Goal: Complete application form: Complete application form

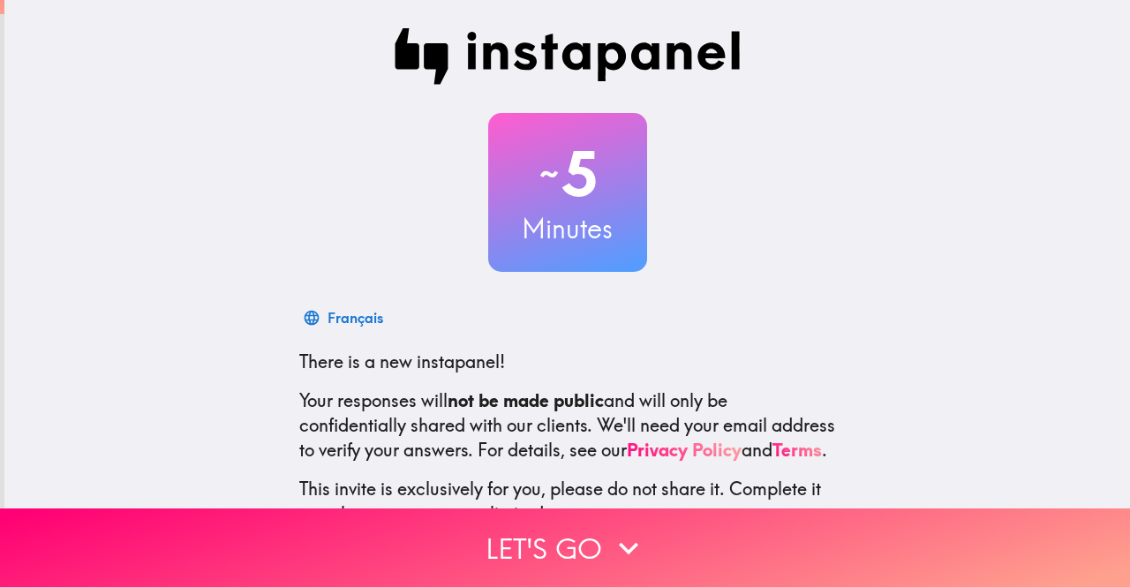
scroll to position [147, 0]
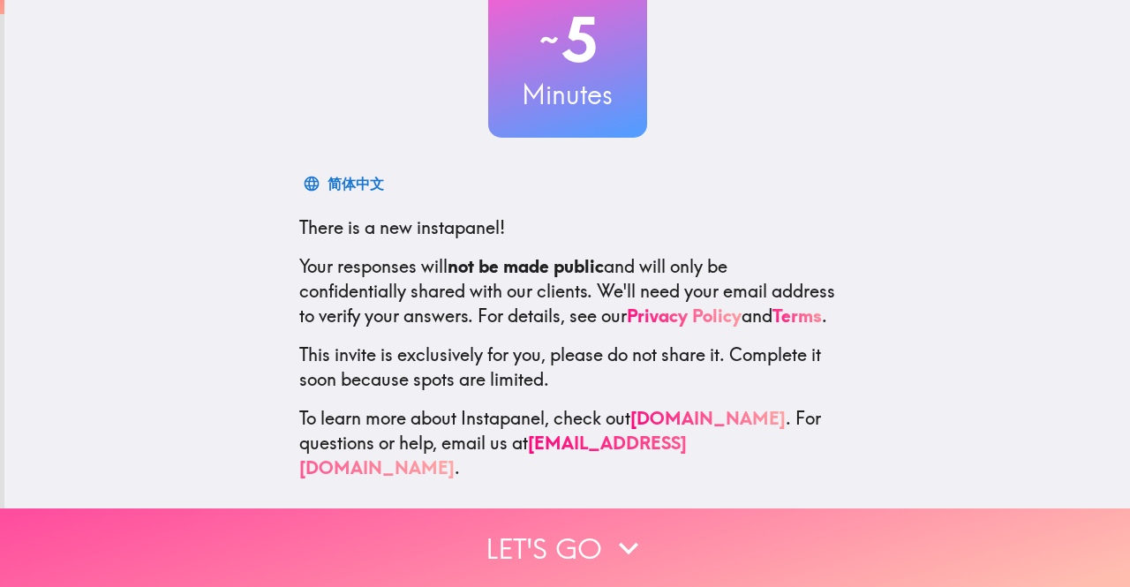
drag, startPoint x: 579, startPoint y: 525, endPoint x: 585, endPoint y: 512, distance: 14.6
click at [581, 525] on button "Let's go" at bounding box center [565, 548] width 1130 height 79
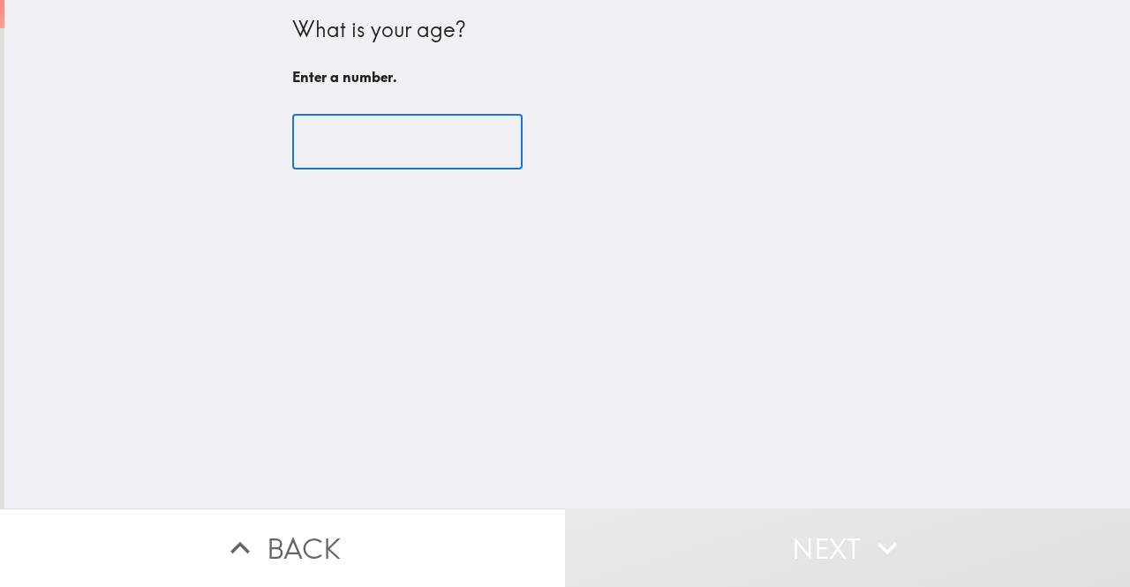
click at [331, 145] on input "number" at bounding box center [407, 142] width 230 height 55
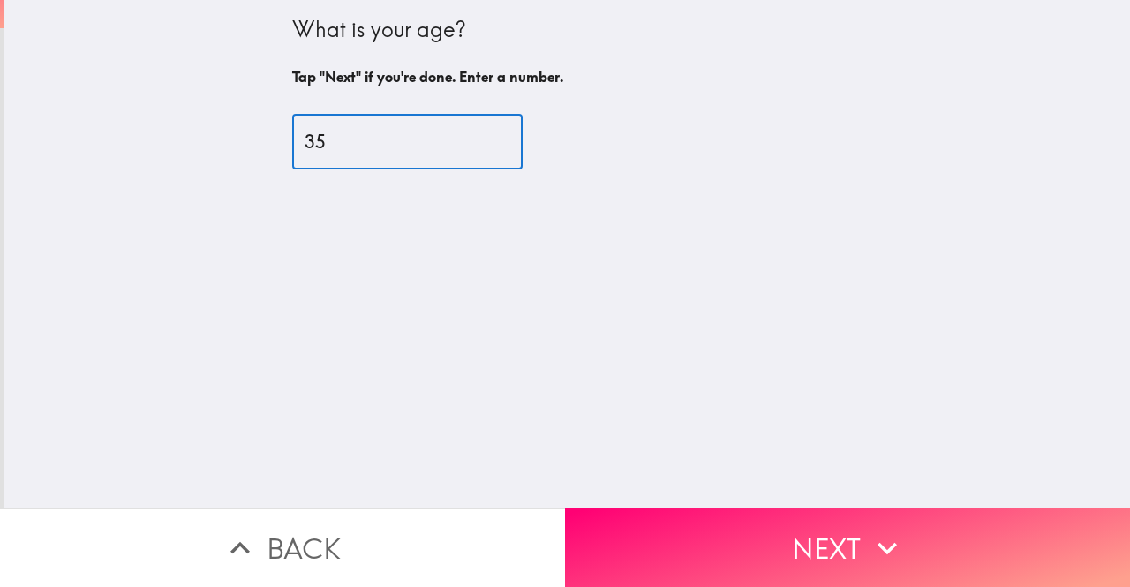
type input "35"
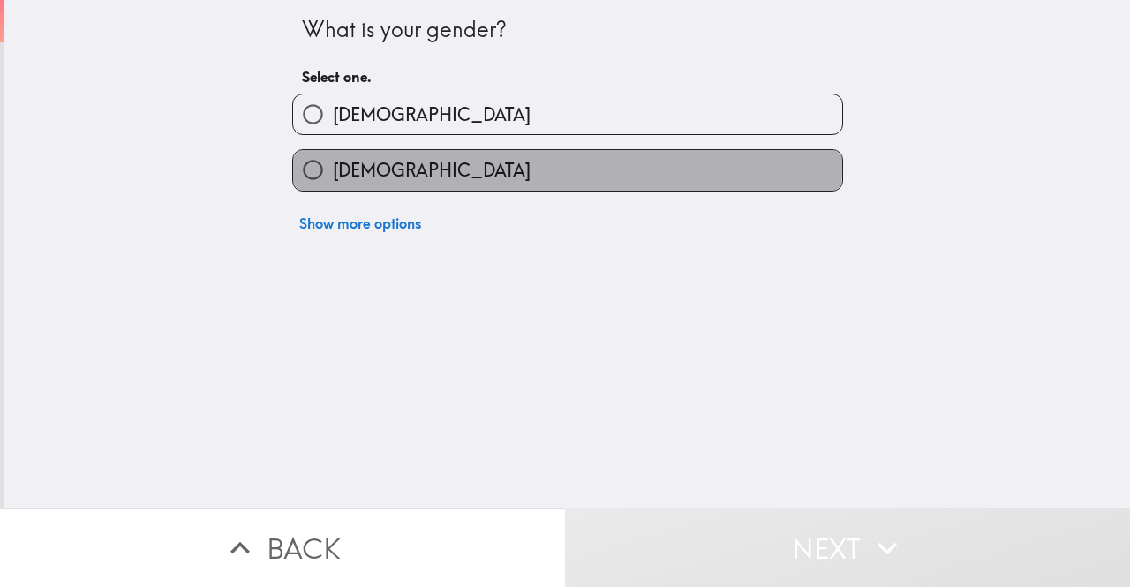
click at [406, 165] on label "[DEMOGRAPHIC_DATA]" at bounding box center [567, 170] width 549 height 40
click at [333, 165] on input "[DEMOGRAPHIC_DATA]" at bounding box center [313, 170] width 40 height 40
radio input "true"
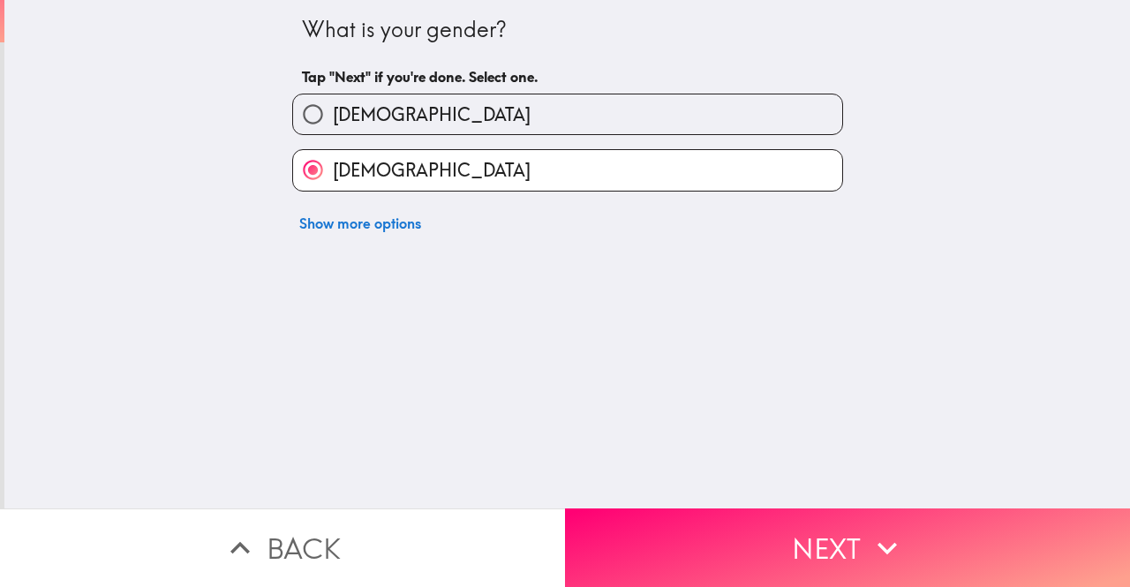
drag, startPoint x: 719, startPoint y: 525, endPoint x: 705, endPoint y: 497, distance: 31.2
click at [719, 524] on button "Next" at bounding box center [847, 548] width 565 height 79
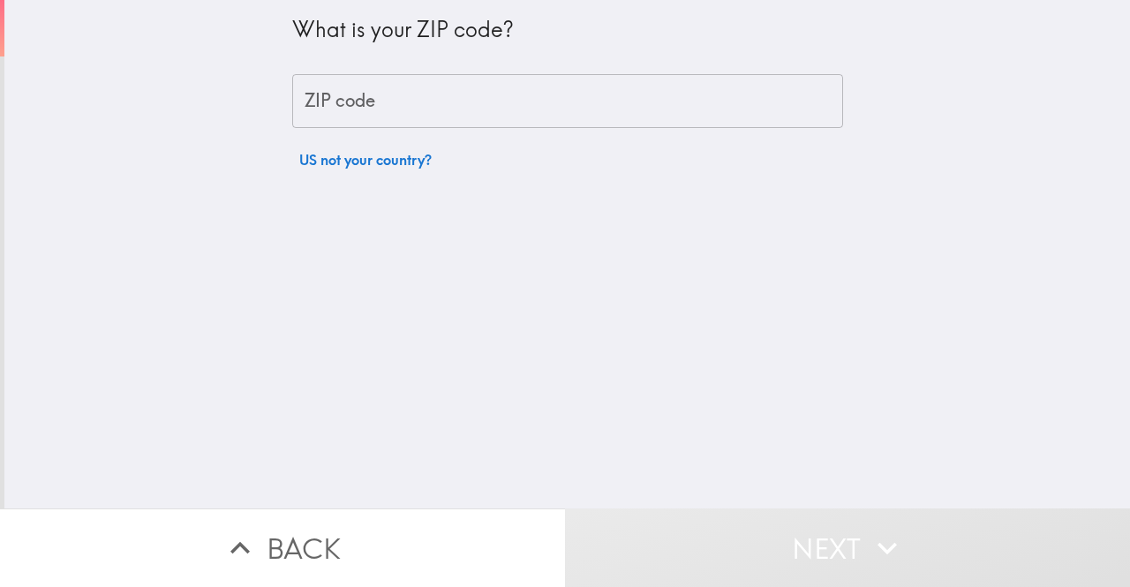
click at [427, 117] on input "ZIP code" at bounding box center [567, 101] width 551 height 55
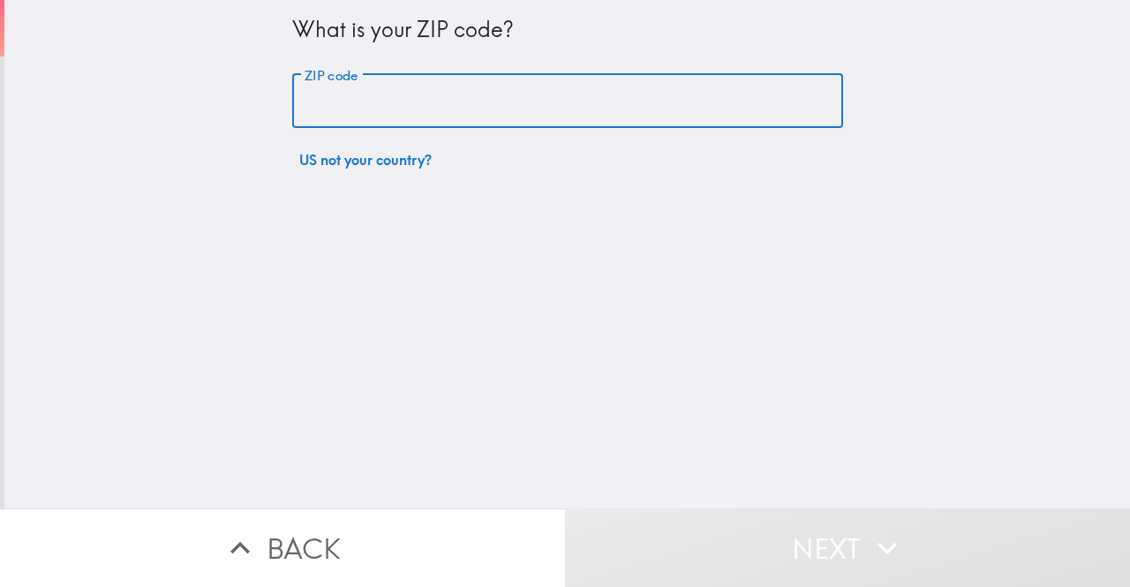
type input "30503"
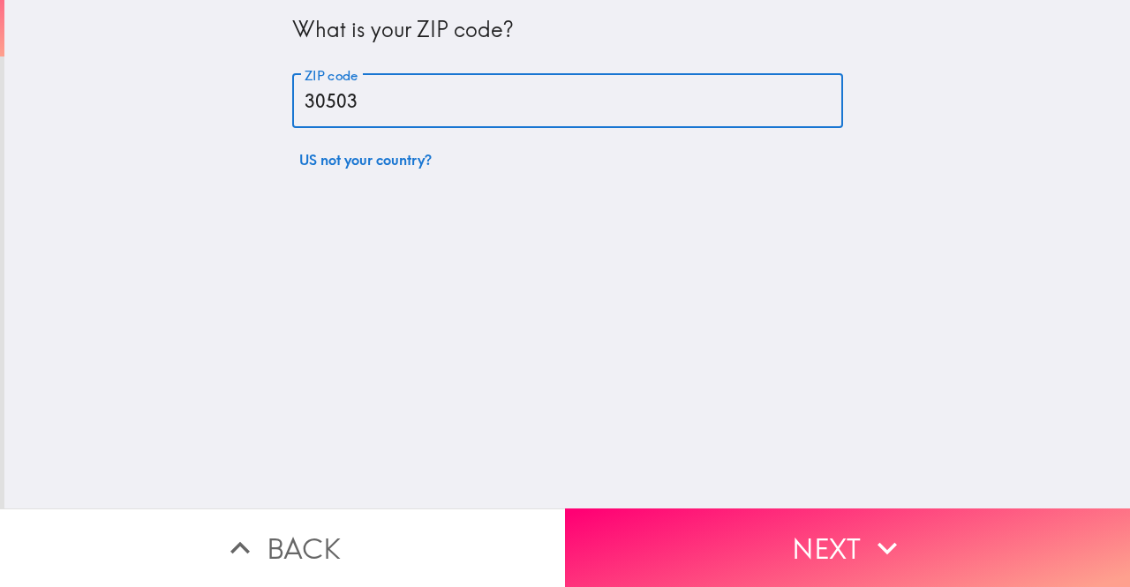
click at [731, 537] on button "Next" at bounding box center [847, 548] width 565 height 79
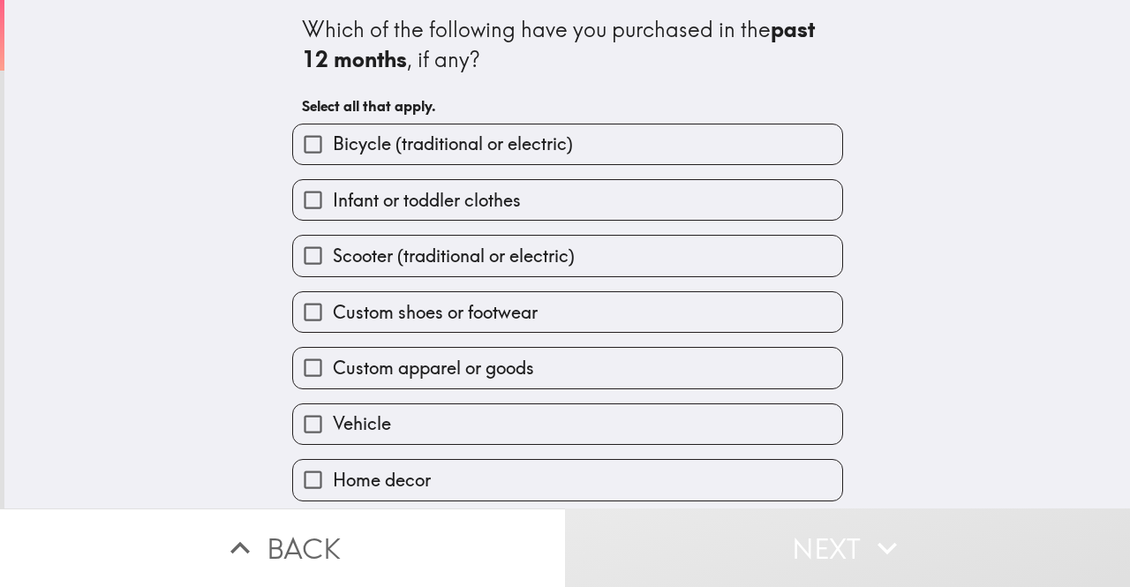
scroll to position [66, 0]
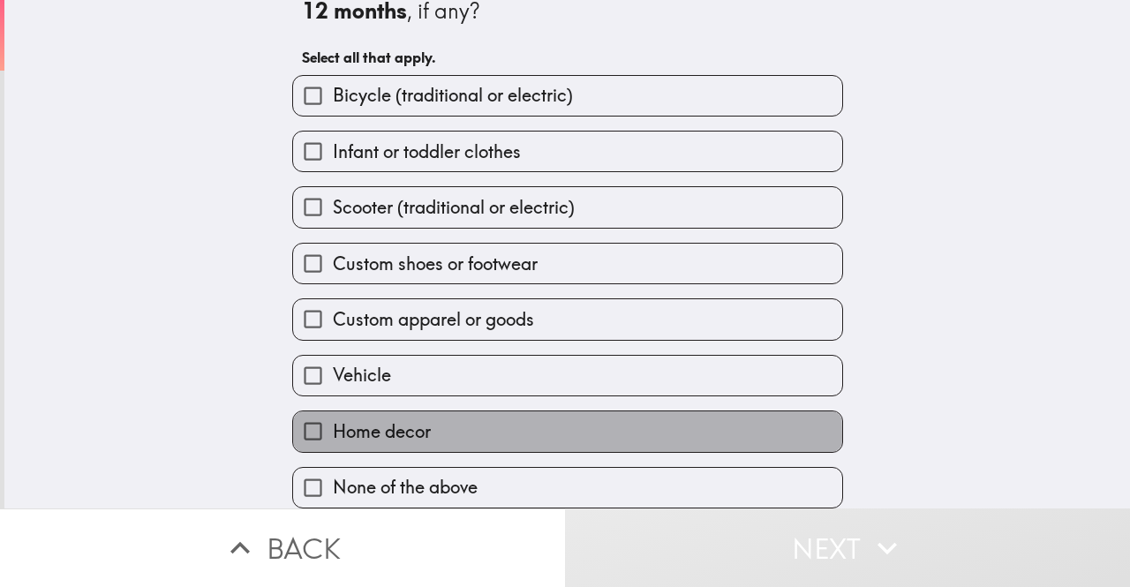
click at [449, 421] on label "Home decor" at bounding box center [567, 431] width 549 height 40
click at [333, 421] on input "Home decor" at bounding box center [313, 431] width 40 height 40
checkbox input "true"
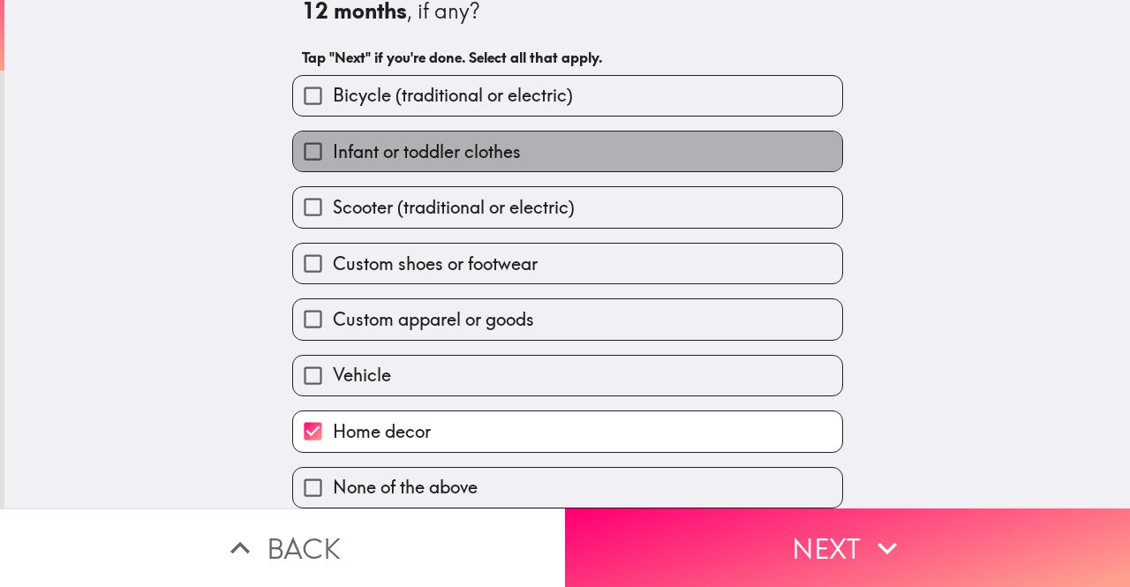
click at [494, 153] on label "Infant or toddler clothes" at bounding box center [567, 152] width 549 height 40
click at [333, 153] on input "Infant or toddler clothes" at bounding box center [313, 152] width 40 height 40
checkbox input "true"
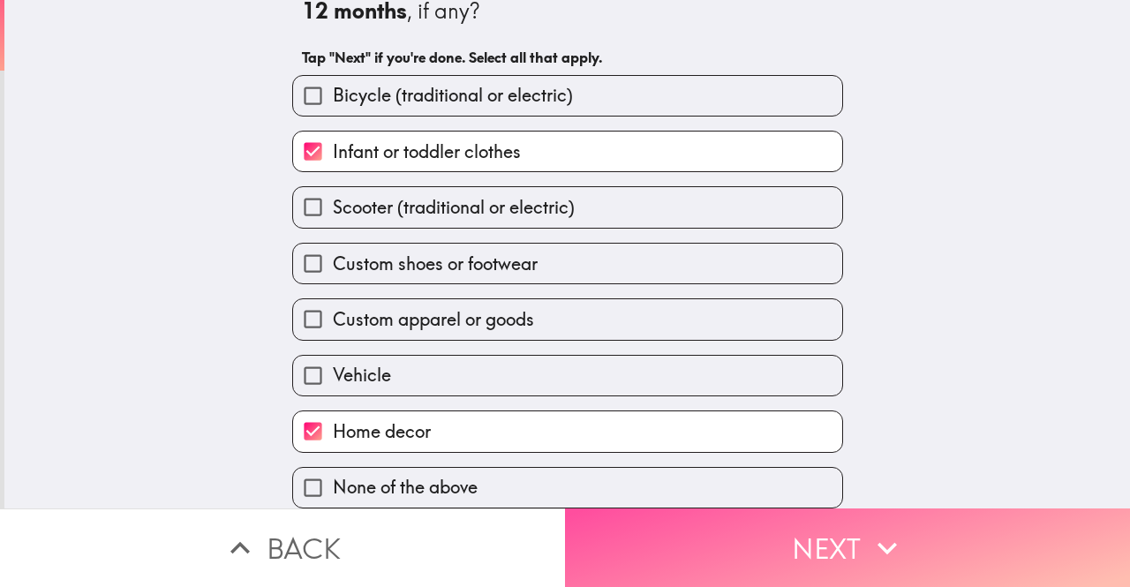
click at [768, 546] on button "Next" at bounding box center [847, 548] width 565 height 79
